Goal: Find specific page/section: Find specific page/section

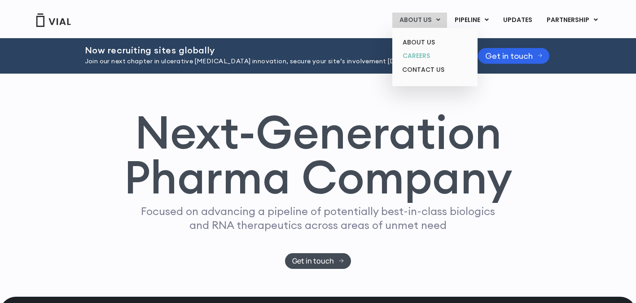
click at [424, 54] on link "CAREERS" at bounding box center [434, 56] width 79 height 14
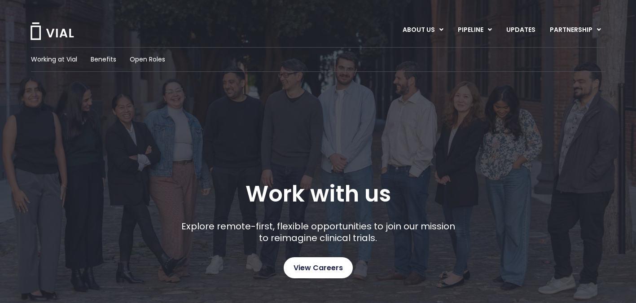
click at [330, 264] on span "View Careers" at bounding box center [317, 268] width 49 height 12
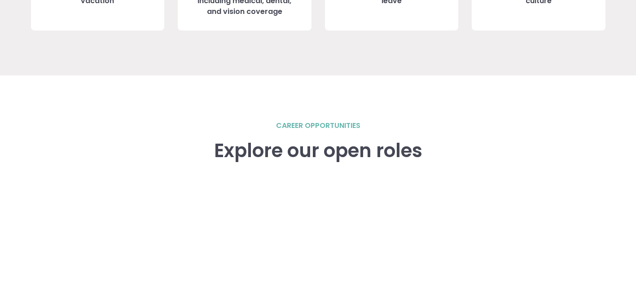
scroll to position [1163, 0]
